Goal: Transaction & Acquisition: Purchase product/service

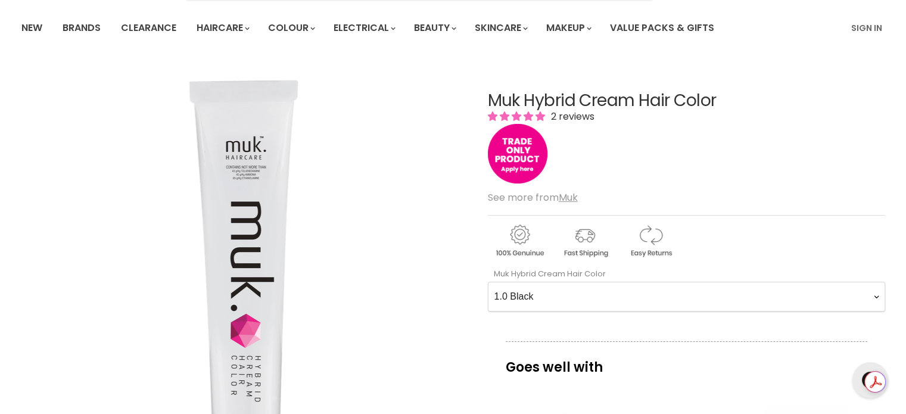
scroll to position [67, 0]
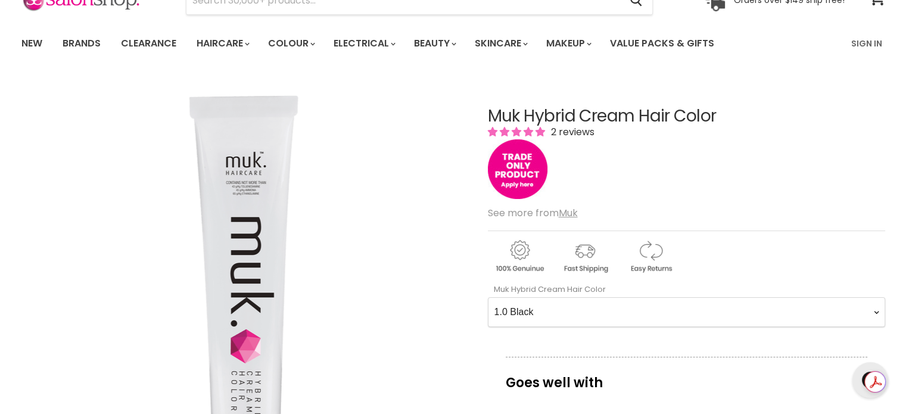
click at [598, 309] on Color-0-0 "1.0 Black 1.11 Blue Black Intense Ash 2.0 Darkest Brown 3.0 Dark Brown 3.11 Dar…" at bounding box center [686, 312] width 397 height 30
select Color-0-0 "6.0"
click at [488, 297] on Color-0-0 "1.0 Black 1.11 Blue Black Intense Ash 2.0 Darkest Brown 3.0 Dark Brown 3.11 Dar…" at bounding box center [686, 312] width 397 height 30
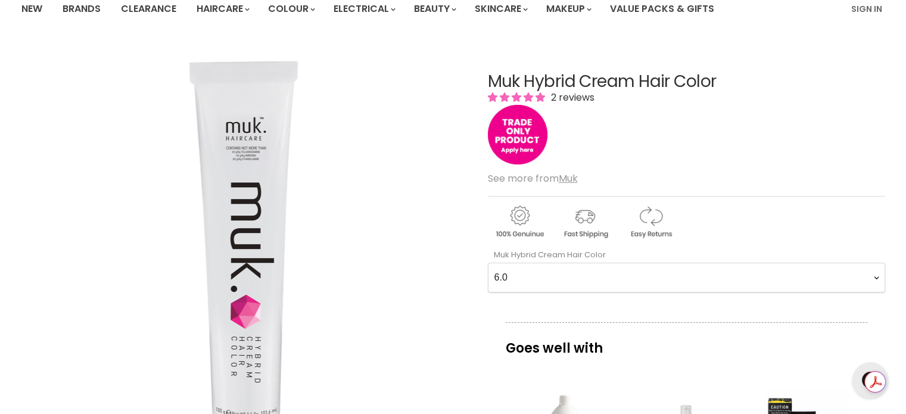
scroll to position [92, 0]
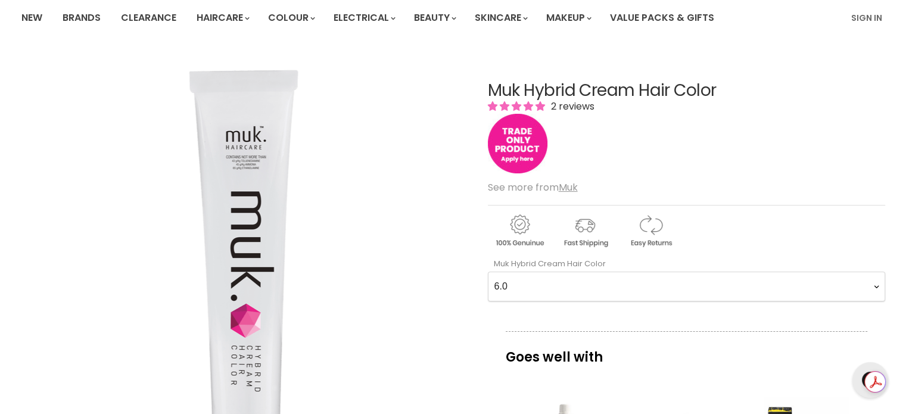
click at [526, 144] on img "Main content" at bounding box center [518, 144] width 60 height 60
